Goal: Information Seeking & Learning: Learn about a topic

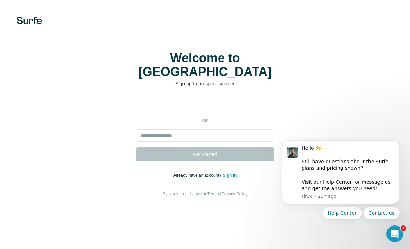
click at [280, 107] on div "or Get started Already have an account? Sign in By signing up, I agree to Terms…" at bounding box center [205, 148] width 382 height 100
click at [397, 145] on button "Dismiss notification" at bounding box center [397, 142] width 9 height 9
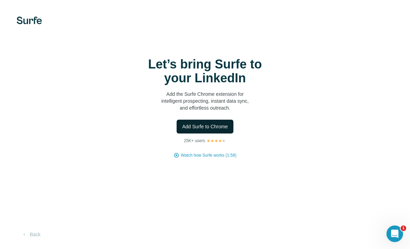
click at [219, 127] on span "Add Surfe to Chrome" at bounding box center [205, 126] width 46 height 7
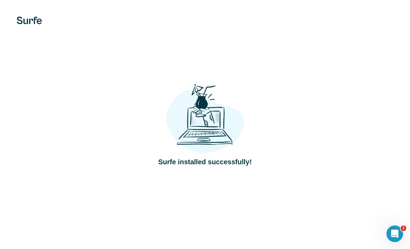
click at [334, 95] on div "Surfe installed successfully!" at bounding box center [205, 124] width 382 height 85
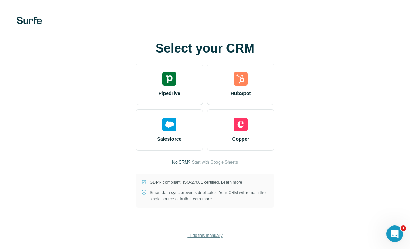
click at [215, 236] on span "I’ll do this manually" at bounding box center [204, 236] width 35 height 6
click at [197, 234] on span "I’ll do this manually" at bounding box center [204, 236] width 35 height 6
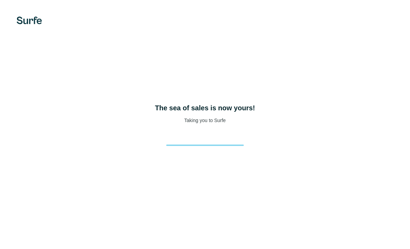
click at [216, 118] on p "Taking you to Surfe" at bounding box center [205, 120] width 42 height 7
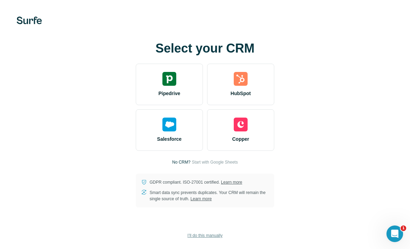
click at [203, 237] on span "I’ll do this manually" at bounding box center [204, 236] width 35 height 6
click at [219, 234] on span "I’ll do this manually" at bounding box center [204, 236] width 35 height 6
click at [293, 197] on div "Select your CRM Pipedrive HubSpot Salesforce Copper No CRM? Start with Google S…" at bounding box center [205, 125] width 382 height 166
click at [216, 232] on button "I’ll do this manually" at bounding box center [205, 236] width 45 height 10
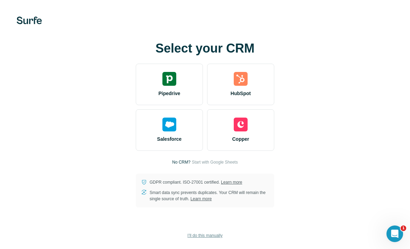
click at [216, 232] on button "I’ll do this manually" at bounding box center [205, 236] width 45 height 10
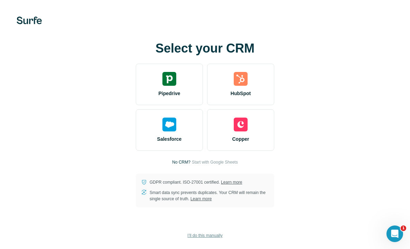
click at [216, 232] on button "I’ll do this manually" at bounding box center [205, 236] width 45 height 10
click at [207, 236] on span "I’ll do this manually" at bounding box center [204, 236] width 35 height 6
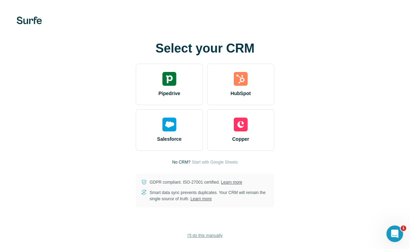
click at [207, 236] on span "I’ll do this manually" at bounding box center [204, 236] width 35 height 6
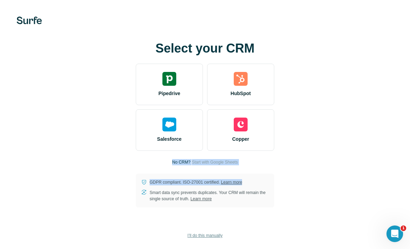
drag, startPoint x: 272, startPoint y: 172, endPoint x: 267, endPoint y: 164, distance: 9.6
click at [267, 164] on div "Select your CRM Pipedrive HubSpot Salesforce Copper No CRM? Start with Google S…" at bounding box center [205, 125] width 382 height 166
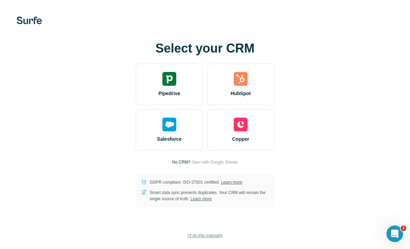
click at [267, 164] on div "Select your CRM Pipedrive HubSpot Salesforce Copper No CRM? Start with Google S…" at bounding box center [205, 125] width 382 height 166
click at [217, 163] on span "Start with Google Sheets" at bounding box center [215, 162] width 46 height 6
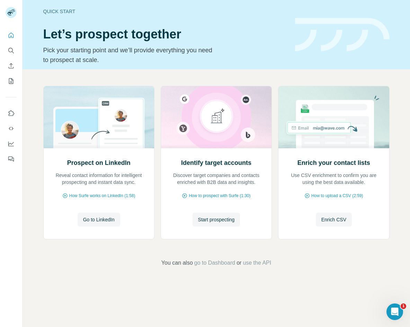
drag, startPoint x: 257, startPoint y: 261, endPoint x: 157, endPoint y: 291, distance: 104.9
click at [157, 291] on div "Quick start Let’s prospect together Pick your starting point and we’ll provide …" at bounding box center [217, 163] width 388 height 327
click at [221, 219] on span "Start prospecting" at bounding box center [216, 219] width 37 height 7
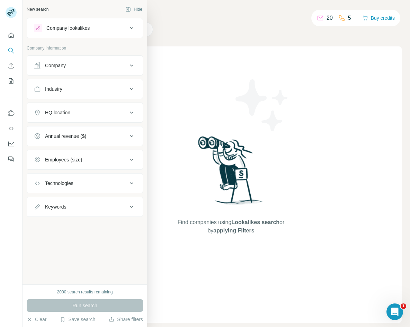
click at [29, 11] on div "New search" at bounding box center [38, 9] width 22 height 6
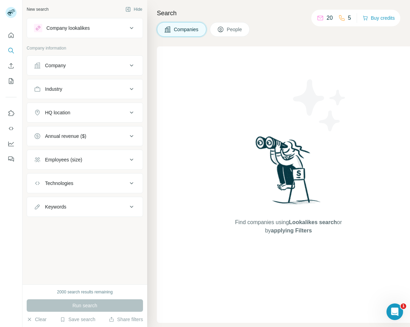
click at [132, 192] on div "Technologies" at bounding box center [85, 183] width 116 height 20
click at [133, 183] on icon at bounding box center [131, 183] width 8 height 8
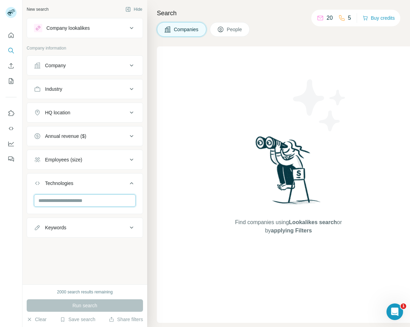
click at [94, 199] on input "text" at bounding box center [85, 200] width 102 height 12
type input "********"
click at [193, 198] on div "Find companies using Lookalikes search or by applying Filters" at bounding box center [288, 184] width 263 height 276
click at [89, 195] on input "text" at bounding box center [85, 200] width 102 height 12
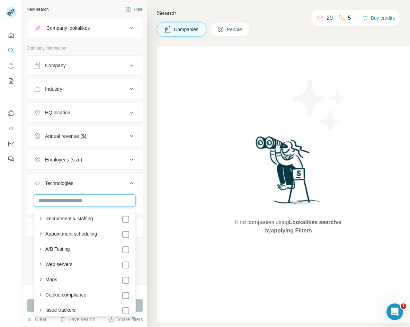
scroll to position [504, 0]
click at [41, 252] on button "button" at bounding box center [41, 249] width 10 height 10
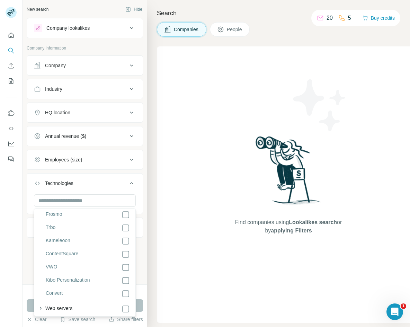
scroll to position [962, 0]
click at [122, 297] on icon at bounding box center [126, 293] width 8 height 8
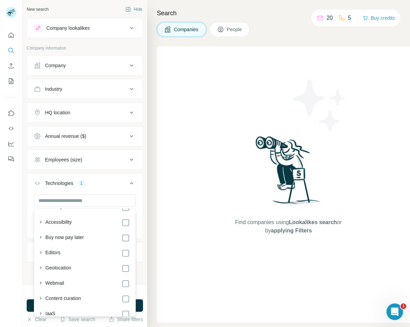
scroll to position [1506, 0]
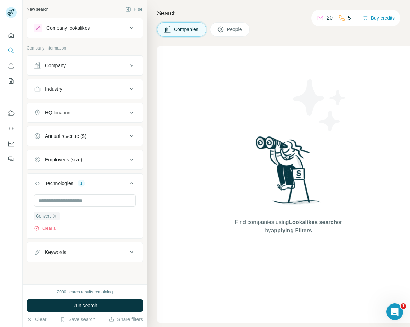
click at [112, 109] on div "HQ location" at bounding box center [81, 112] width 94 height 7
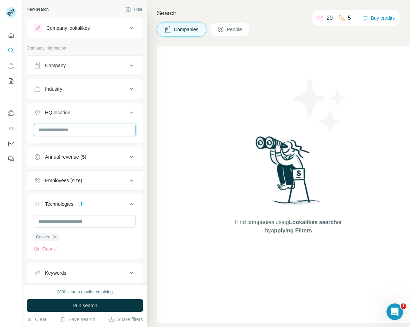
click at [92, 130] on input "text" at bounding box center [85, 130] width 102 height 12
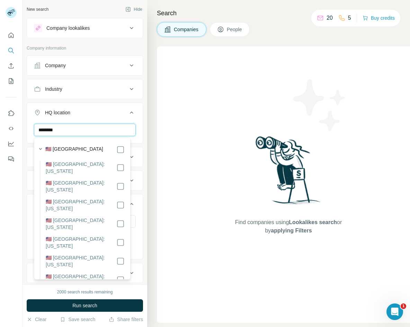
type input "********"
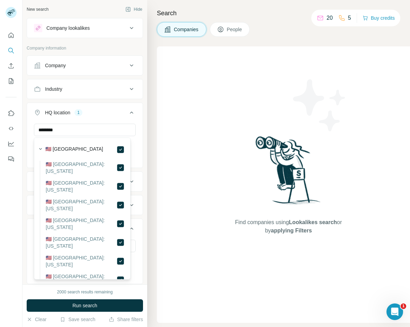
click at [127, 114] on icon at bounding box center [131, 112] width 8 height 8
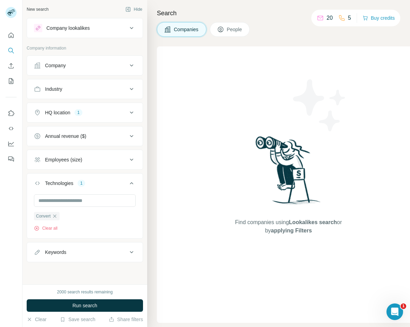
click at [131, 88] on icon at bounding box center [131, 89] width 8 height 8
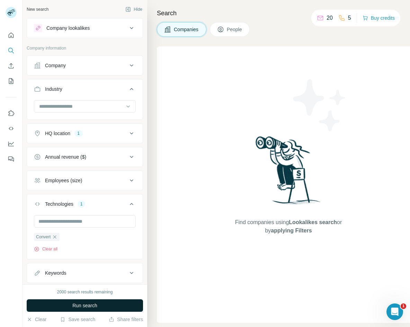
click at [65, 308] on button "Run search" at bounding box center [85, 305] width 116 height 12
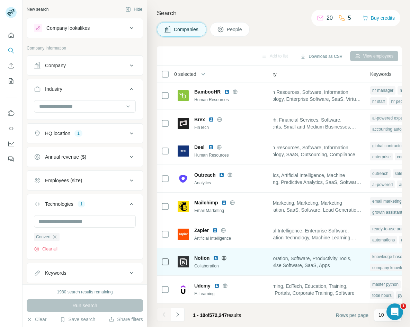
scroll to position [60, 603]
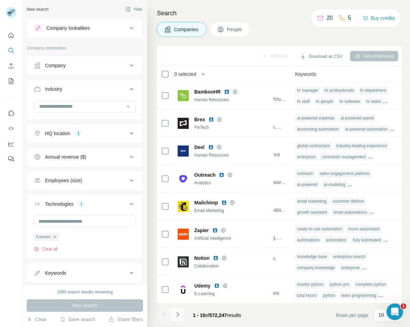
click at [178, 318] on icon "Navigate to next page" at bounding box center [177, 314] width 7 height 7
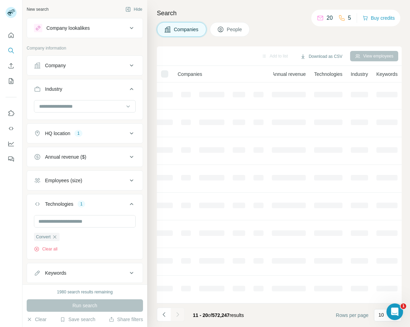
scroll to position [60, 153]
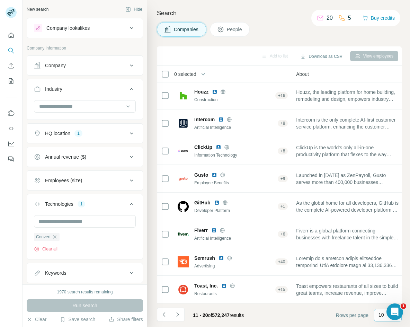
click at [384, 312] on p "10" at bounding box center [382, 314] width 6 height 7
click at [386, 261] on div "60" at bounding box center [388, 262] width 16 height 7
click at [293, 19] on div "Search Companies People Add to list Download as CSV View employees 0 selected C…" at bounding box center [278, 163] width 263 height 327
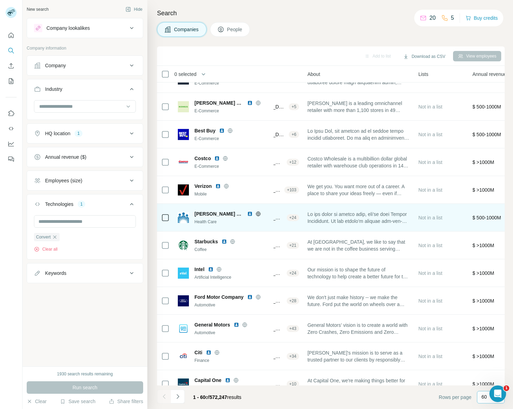
scroll to position [1023, 153]
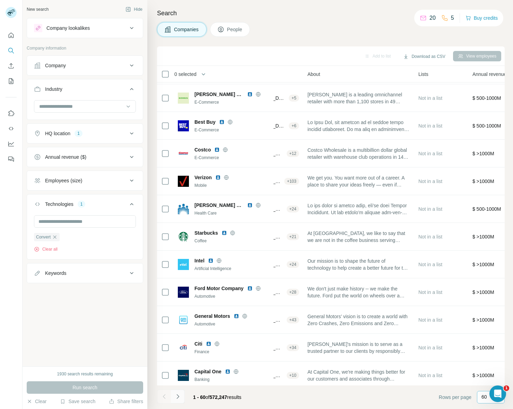
click at [182, 327] on button "Navigate to next page" at bounding box center [178, 396] width 14 height 14
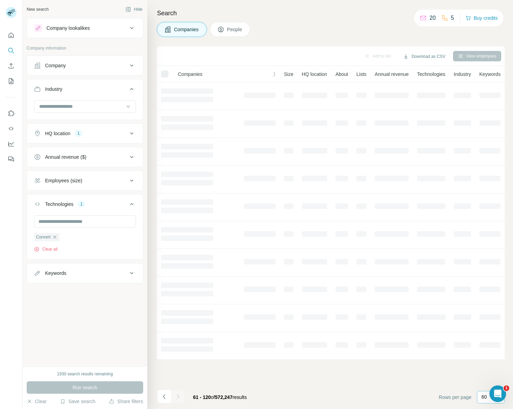
scroll to position [0, 51]
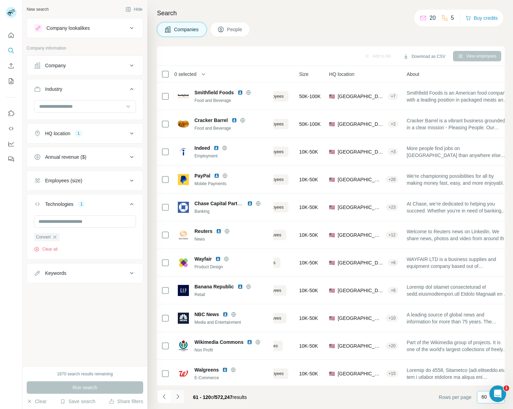
click at [177, 327] on icon "Navigate to next page" at bounding box center [177, 396] width 7 height 7
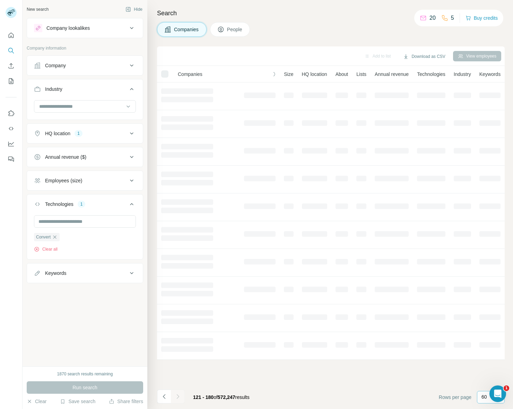
click at [319, 18] on div "Search Companies People Add to list Download as CSV View employees Companies Em…" at bounding box center [329, 204] width 365 height 409
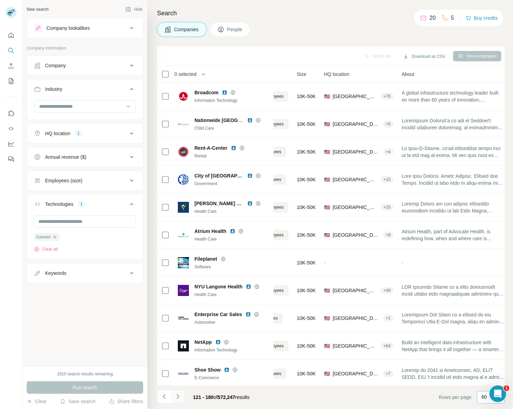
click at [177, 327] on icon "Navigate to next page" at bounding box center [177, 396] width 7 height 7
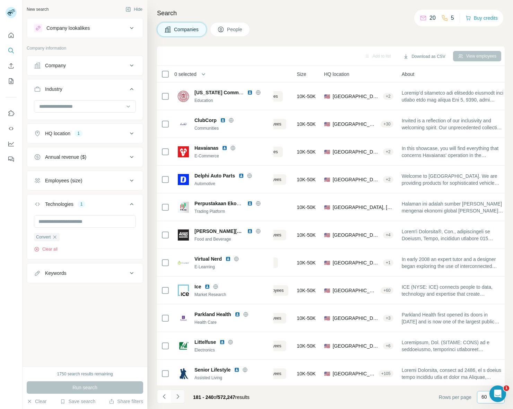
click at [177, 327] on icon "Navigate to next page" at bounding box center [177, 396] width 7 height 7
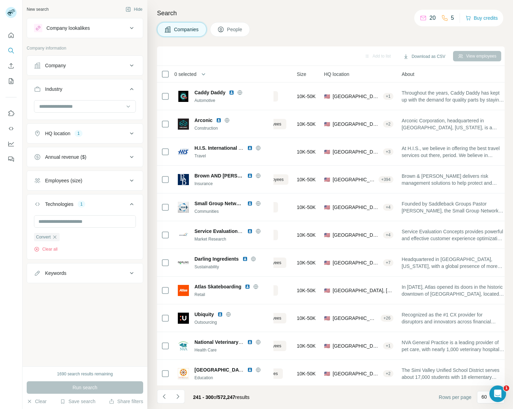
scroll to position [1505, 0]
click at [184, 398] on button "Navigate to next page" at bounding box center [178, 396] width 14 height 14
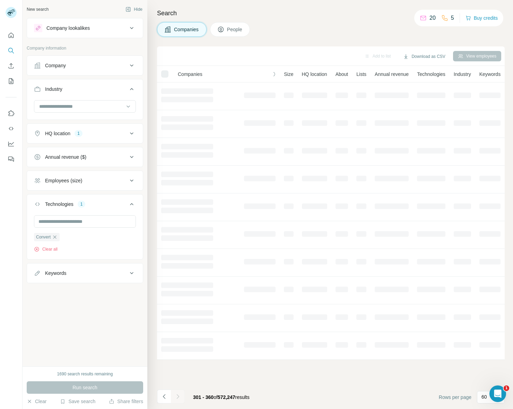
click at [178, 397] on div at bounding box center [178, 396] width 14 height 14
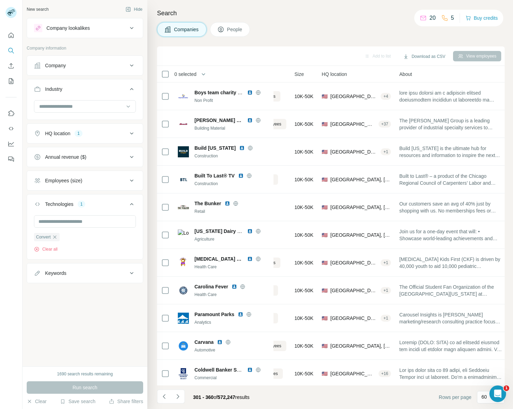
click at [229, 29] on span "People" at bounding box center [235, 29] width 16 height 7
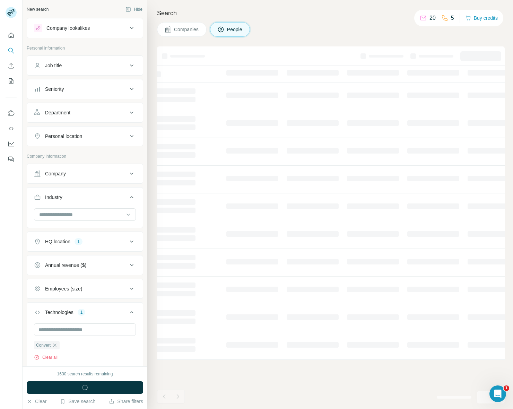
scroll to position [47, 0]
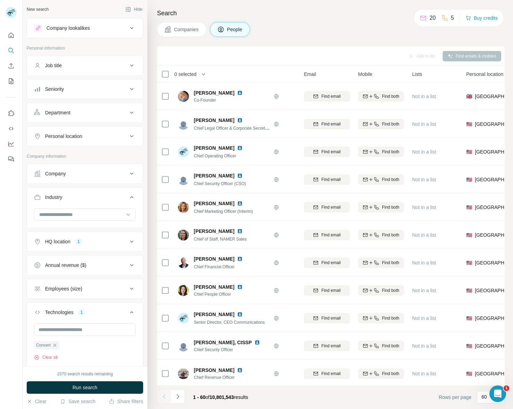
click at [172, 24] on button "Companies" at bounding box center [182, 29] width 50 height 15
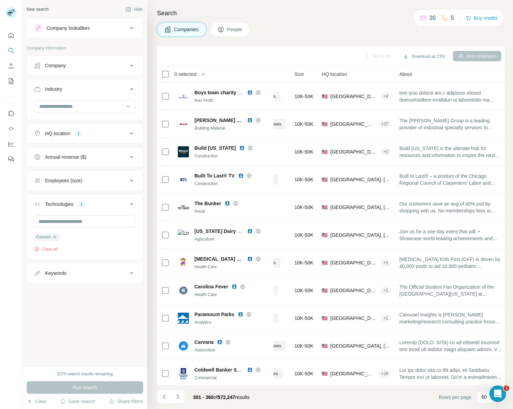
click at [300, 23] on div "Companies People" at bounding box center [330, 29] width 347 height 15
click at [225, 56] on div "Add to list Download as CSV View employees" at bounding box center [330, 56] width 340 height 12
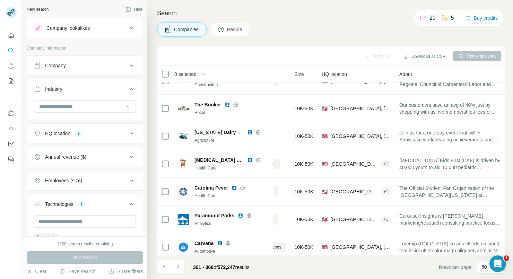
scroll to position [0, 51]
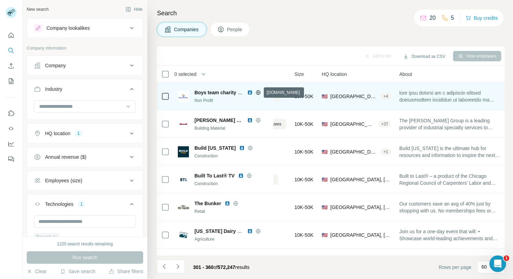
click at [257, 91] on icon at bounding box center [258, 92] width 2 height 5
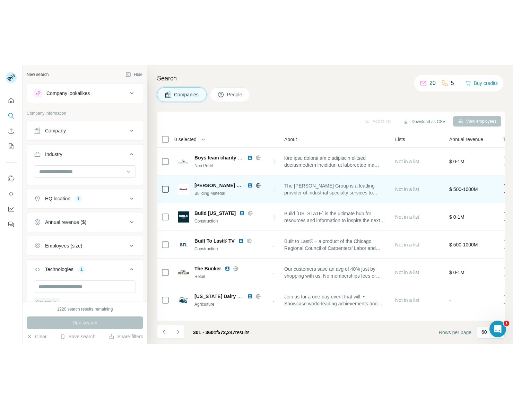
scroll to position [0, 0]
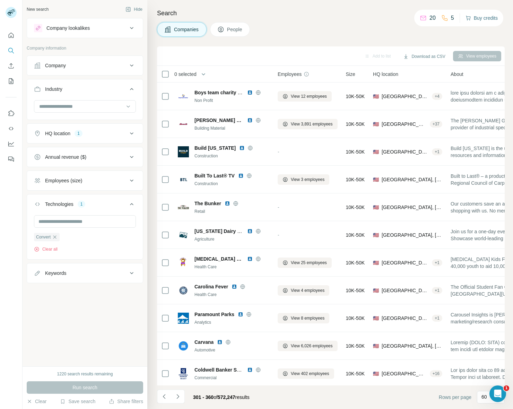
click at [477, 17] on button "Buy credits" at bounding box center [481, 18] width 32 height 10
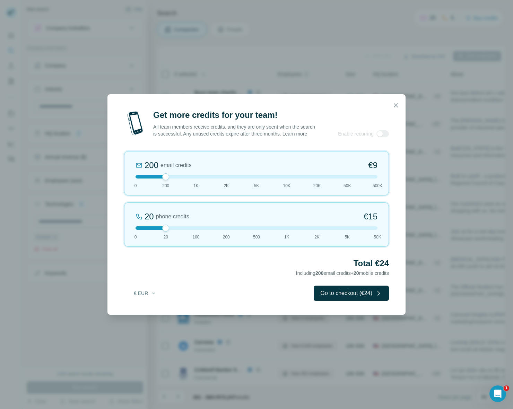
click at [387, 105] on div at bounding box center [256, 105] width 298 height 22
click at [396, 102] on icon "button" at bounding box center [395, 105] width 7 height 7
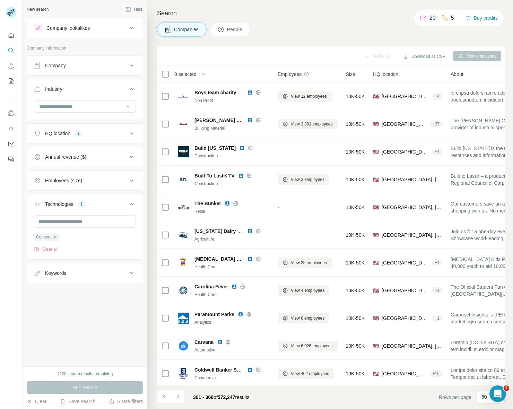
drag, startPoint x: 16, startPoint y: 183, endPoint x: 16, endPoint y: 170, distance: 12.1
click at [16, 170] on div at bounding box center [11, 204] width 23 height 409
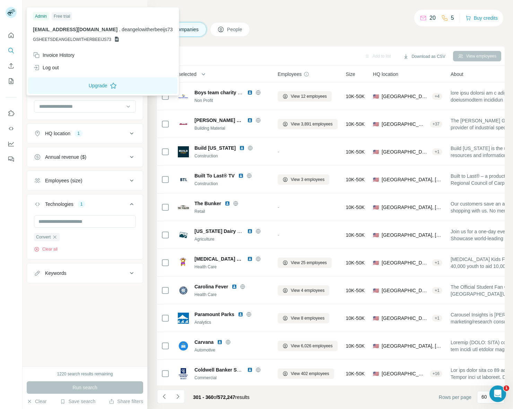
click at [16, 17] on div at bounding box center [11, 12] width 11 height 11
click at [9, 13] on rect at bounding box center [11, 12] width 11 height 11
click at [302, 23] on div "Companies People" at bounding box center [330, 29] width 347 height 15
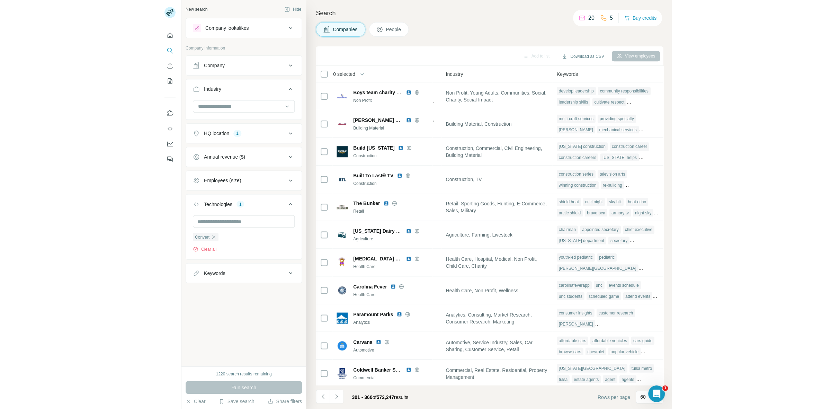
scroll to position [0, 500]
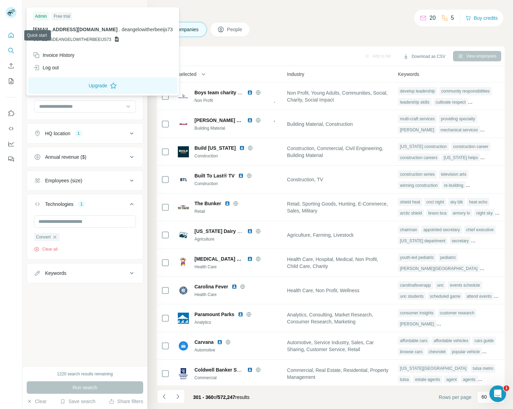
click at [10, 32] on icon "Quick start" at bounding box center [11, 35] width 7 height 7
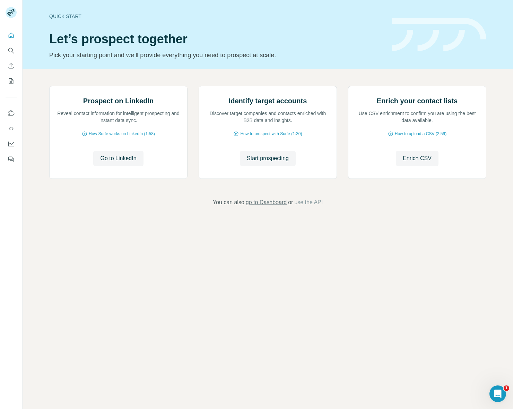
click at [262, 206] on span "go to Dashboard" at bounding box center [266, 202] width 41 height 8
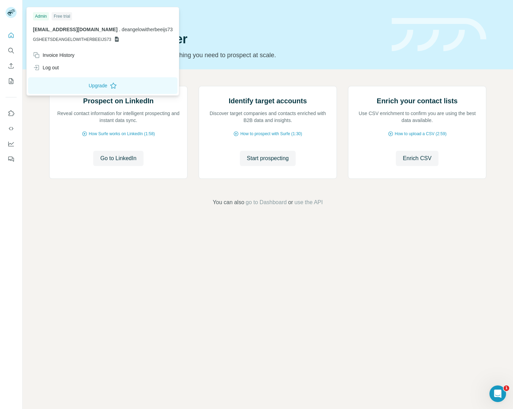
click at [8, 16] on rect at bounding box center [11, 12] width 11 height 11
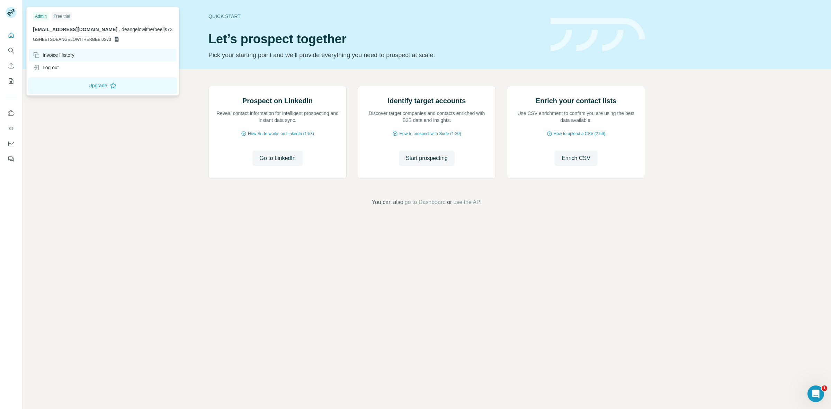
click at [84, 56] on div "Invoice History" at bounding box center [103, 55] width 148 height 12
click at [100, 56] on div "Invoice History" at bounding box center [103, 55] width 148 height 12
click at [121, 386] on button "Close" at bounding box center [114, 388] width 22 height 12
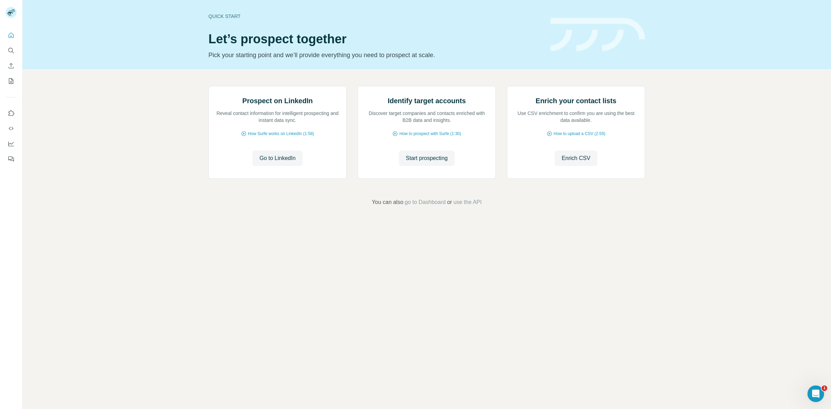
click at [17, 37] on div at bounding box center [11, 95] width 22 height 140
click at [11, 47] on icon "Search" at bounding box center [11, 50] width 7 height 7
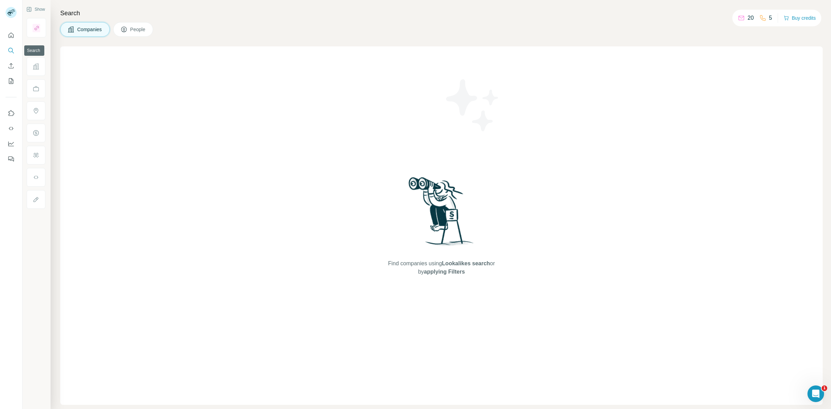
click at [8, 51] on icon "Search" at bounding box center [11, 50] width 7 height 7
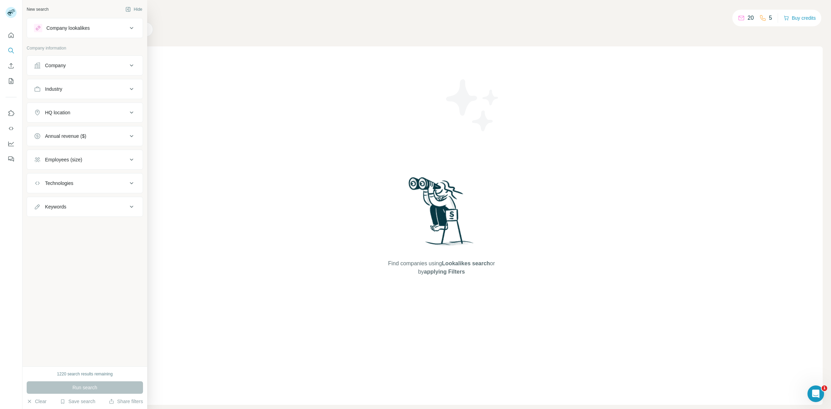
click at [74, 67] on div "Company" at bounding box center [81, 65] width 94 height 7
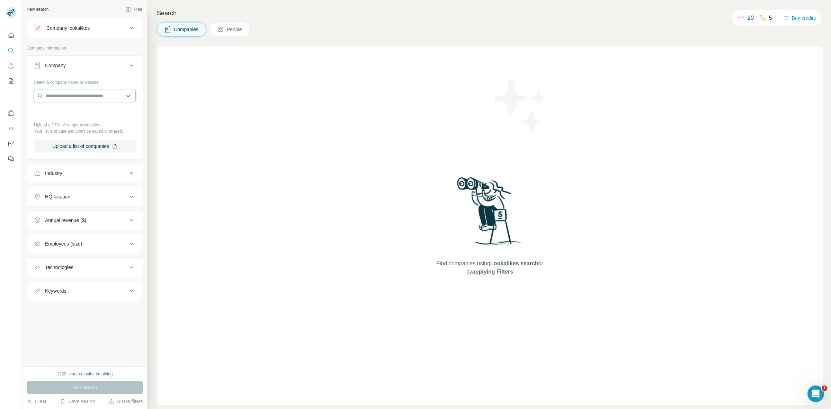
click at [63, 97] on input "text" at bounding box center [85, 96] width 102 height 12
click at [103, 39] on div "Company lookalikes Company information Company Select a company name or website…" at bounding box center [85, 159] width 116 height 283
click at [111, 97] on input "text" at bounding box center [85, 96] width 102 height 12
click at [106, 47] on p "Company information" at bounding box center [85, 48] width 116 height 6
click at [75, 181] on button "Industry" at bounding box center [85, 173] width 116 height 17
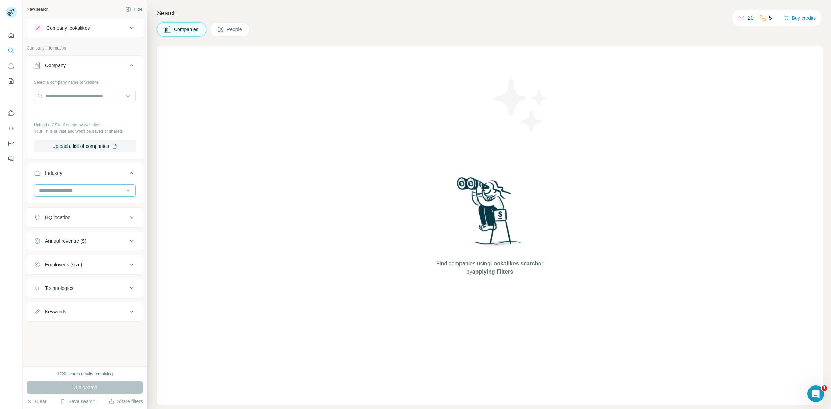
click at [74, 189] on input at bounding box center [81, 191] width 86 height 8
click at [71, 221] on p "3D Technology" at bounding box center [56, 219] width 32 height 7
click at [113, 288] on div "Employees (size)" at bounding box center [81, 289] width 94 height 7
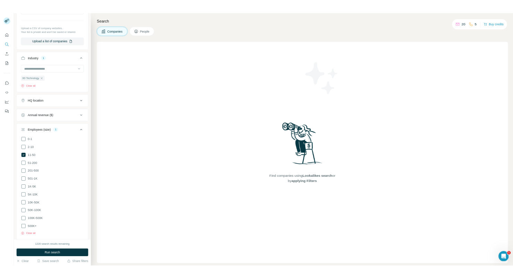
scroll to position [101, 0]
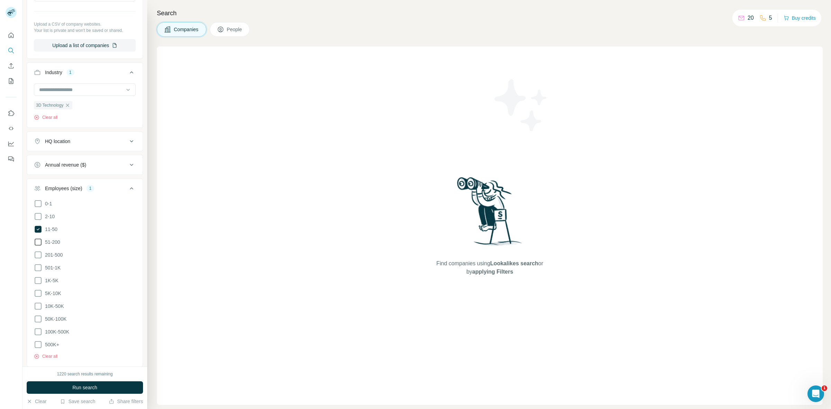
click at [56, 244] on span "51-200" at bounding box center [51, 242] width 18 height 7
click at [108, 379] on div "1220 search results remaining Run search Clear Save search Share filters" at bounding box center [85, 387] width 125 height 43
click at [101, 388] on button "Run search" at bounding box center [85, 387] width 116 height 12
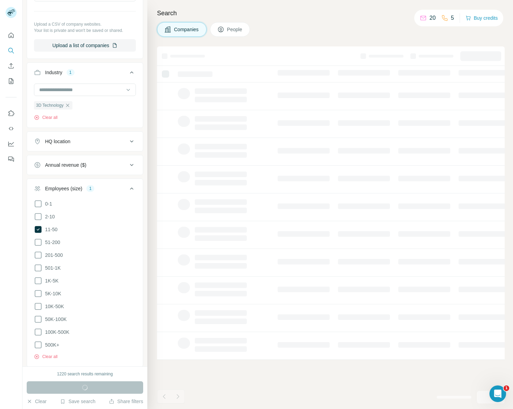
click at [231, 376] on div at bounding box center [330, 227] width 347 height 362
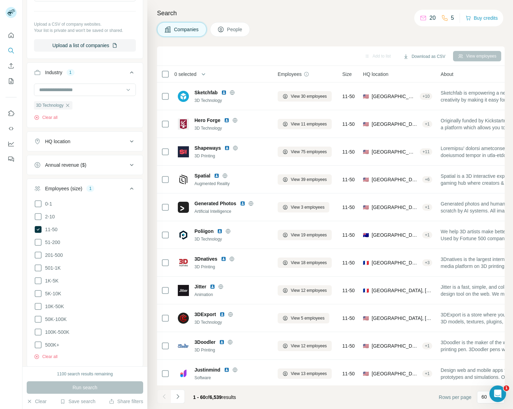
click at [282, 35] on div "Companies People" at bounding box center [330, 29] width 347 height 15
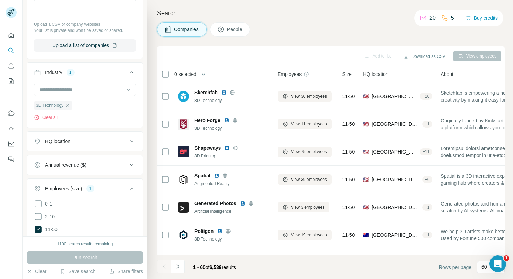
click at [224, 28] on icon at bounding box center [220, 29] width 7 height 7
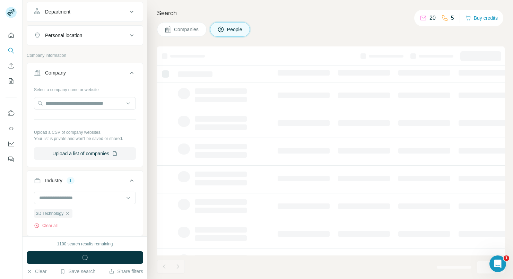
scroll to position [210, 0]
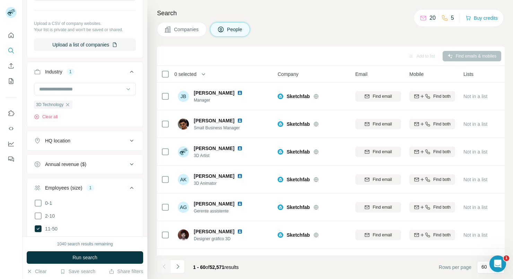
click at [180, 28] on span "Companies" at bounding box center [186, 29] width 25 height 7
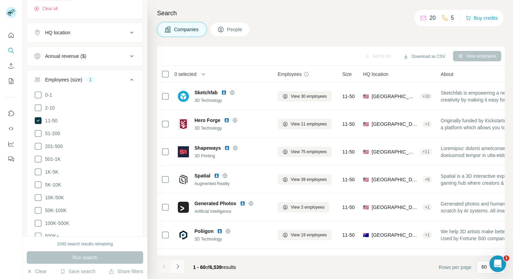
scroll to position [101, 0]
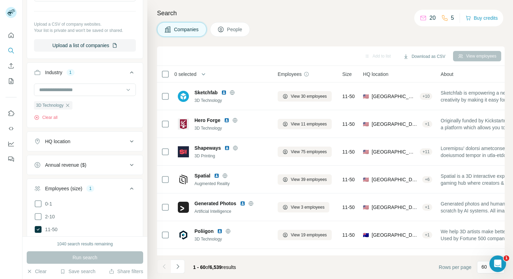
click at [234, 26] on span "People" at bounding box center [235, 29] width 16 height 7
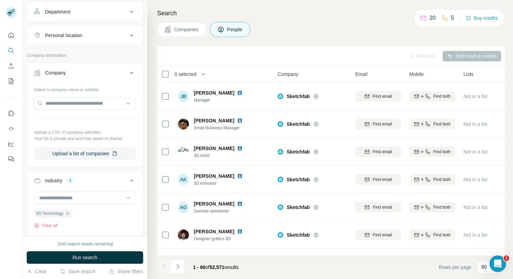
scroll to position [210, 0]
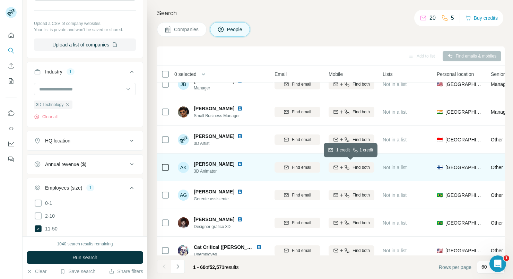
scroll to position [12, 0]
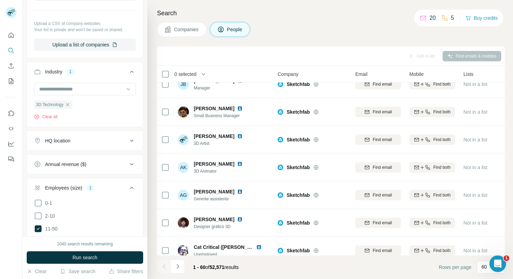
click at [190, 25] on button "Companies" at bounding box center [182, 29] width 50 height 15
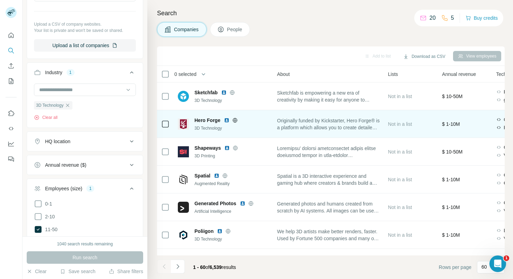
scroll to position [0, 0]
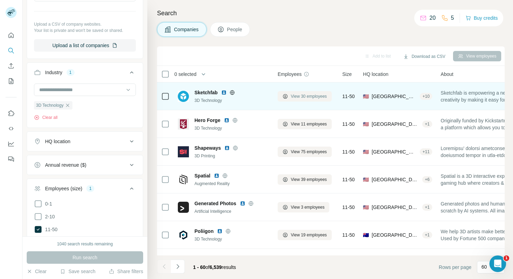
click at [298, 94] on span "View 30 employees" at bounding box center [309, 96] width 36 height 6
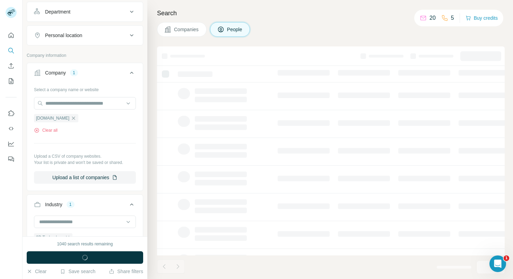
scroll to position [210, 0]
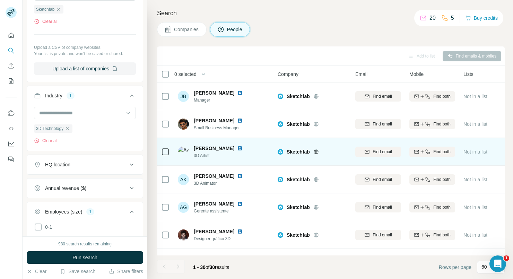
scroll to position [24, 0]
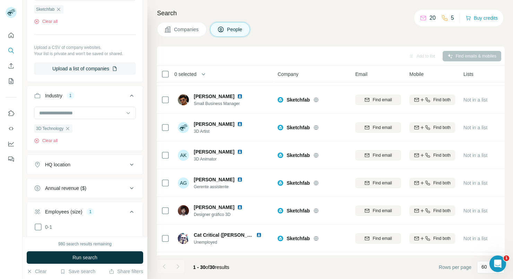
click at [217, 55] on div "Add to list Find emails & mobiles" at bounding box center [330, 56] width 340 height 12
click at [272, 49] on div "Add to list Find emails & mobiles" at bounding box center [330, 55] width 347 height 19
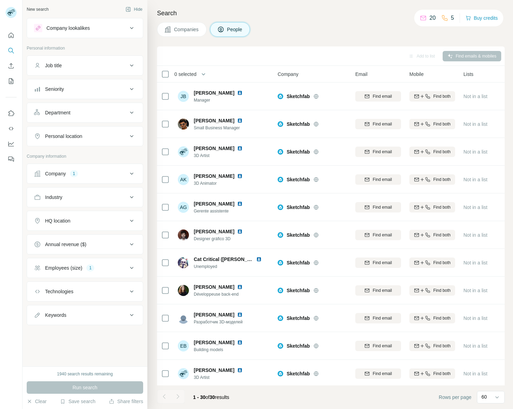
click at [362, 396] on footer "1 - 30 of 30 results Rows per page 60" at bounding box center [330, 397] width 347 height 24
click at [486, 397] on p "60" at bounding box center [484, 396] width 6 height 7
click at [76, 271] on div "Employees (size)" at bounding box center [63, 267] width 37 height 7
